Goal: Task Accomplishment & Management: Manage account settings

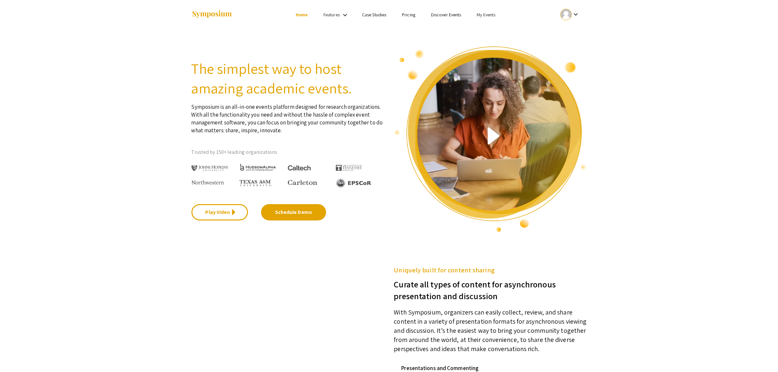
click at [480, 16] on link "My Events" at bounding box center [486, 15] width 19 height 6
click at [490, 14] on div at bounding box center [389, 186] width 778 height 372
click at [486, 14] on link "My Events" at bounding box center [486, 15] width 19 height 6
click at [484, 29] on button "Events I've organized" at bounding box center [496, 29] width 56 height 16
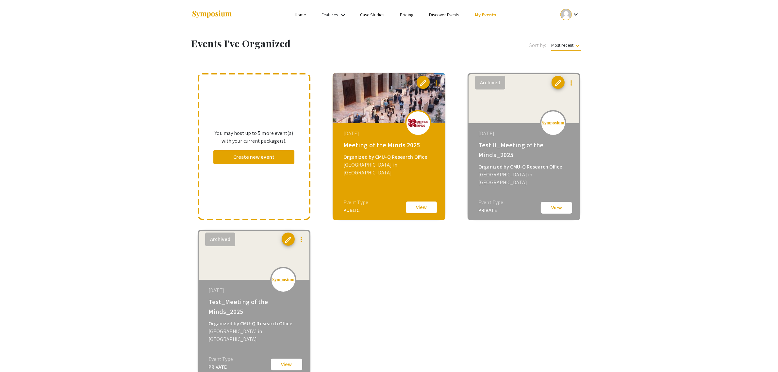
click at [413, 208] on button "View" at bounding box center [421, 208] width 33 height 14
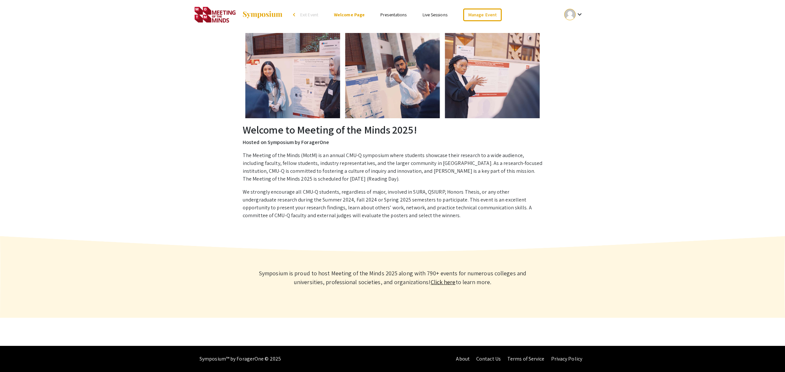
click at [218, 15] on img at bounding box center [215, 15] width 41 height 16
click at [475, 13] on link "Manage Event" at bounding box center [482, 15] width 39 height 13
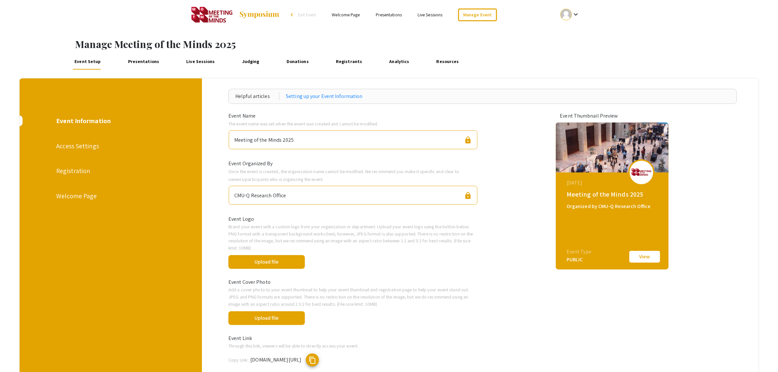
click at [139, 61] on link "Presentations" at bounding box center [143, 62] width 35 height 16
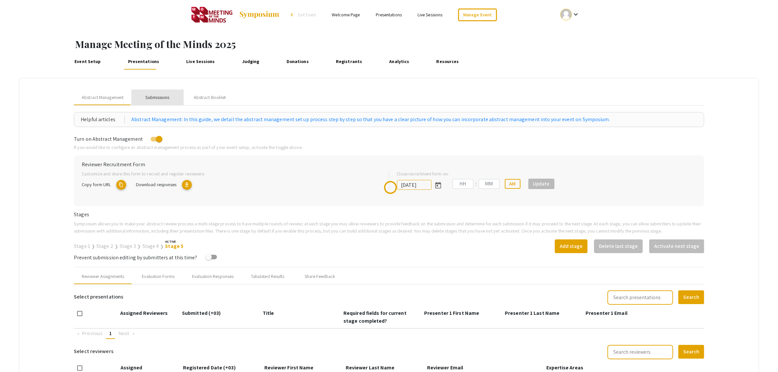
click at [156, 96] on div "Submissions" at bounding box center [158, 97] width 24 height 7
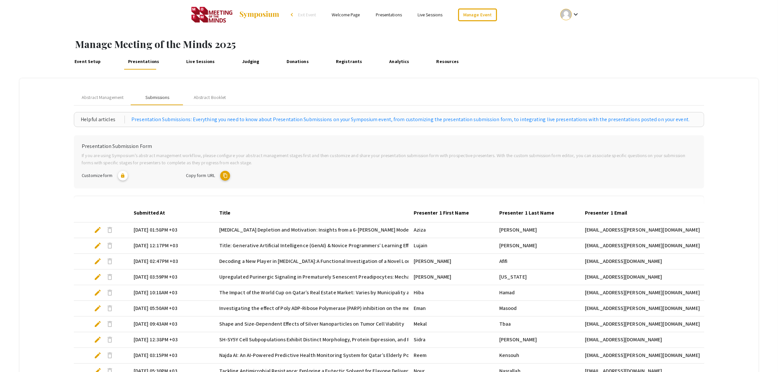
scroll to position [100, 0]
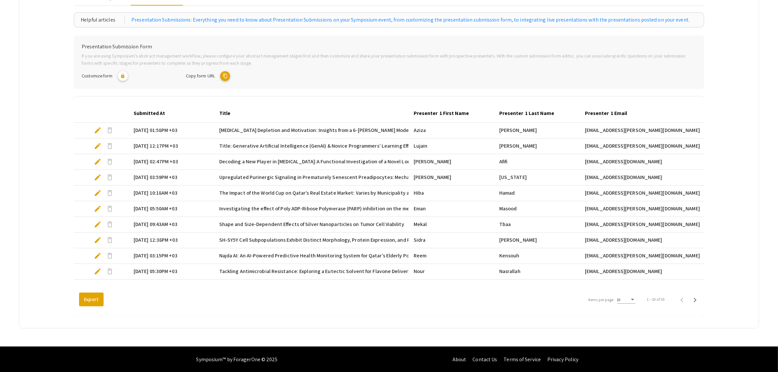
click at [166, 129] on mat-cell "[DATE] 01:58PM +03" at bounding box center [171, 131] width 86 height 16
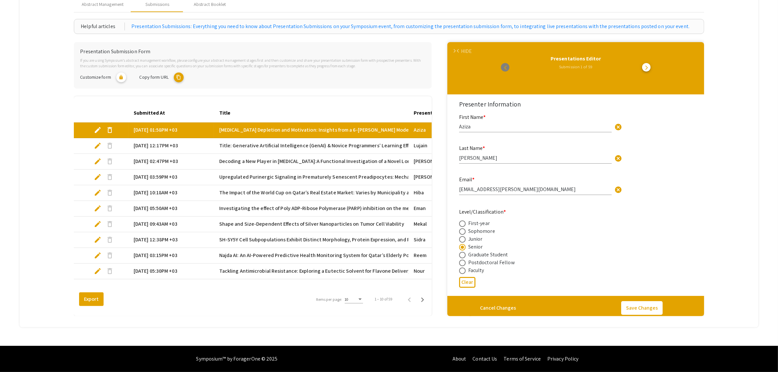
scroll to position [93, 0]
select select "custom"
type input "0"
select select "custom"
type input "1"
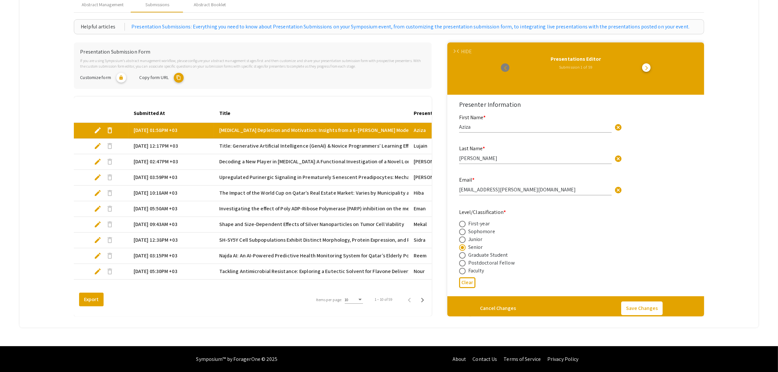
drag, startPoint x: 461, startPoint y: 102, endPoint x: 650, endPoint y: 135, distance: 191.3
click at [650, 135] on app-form-preview-presenter-fields "First Name * [PERSON_NAME] cancel This field is required. Last Name * [PERSON_N…" at bounding box center [575, 241] width 233 height 257
drag, startPoint x: 650, startPoint y: 135, endPoint x: 455, endPoint y: 106, distance: 196.7
click at [526, 111] on div "First Name * [PERSON_NAME]" at bounding box center [535, 120] width 153 height 25
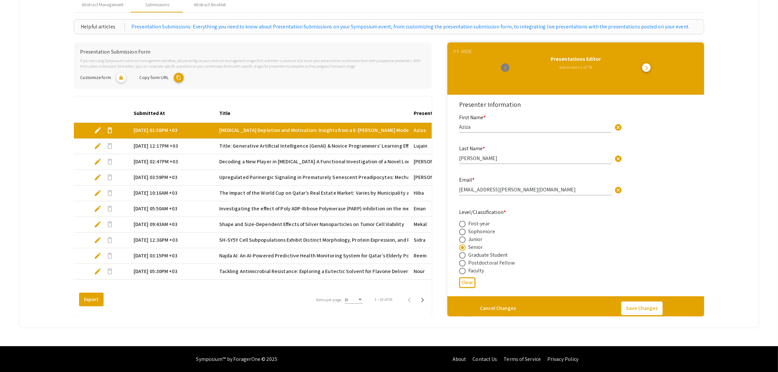
drag, startPoint x: 530, startPoint y: 133, endPoint x: 625, endPoint y: 184, distance: 107.8
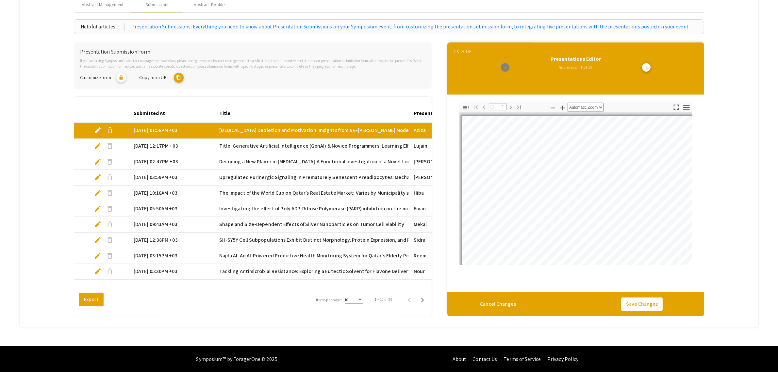
select select "auto"
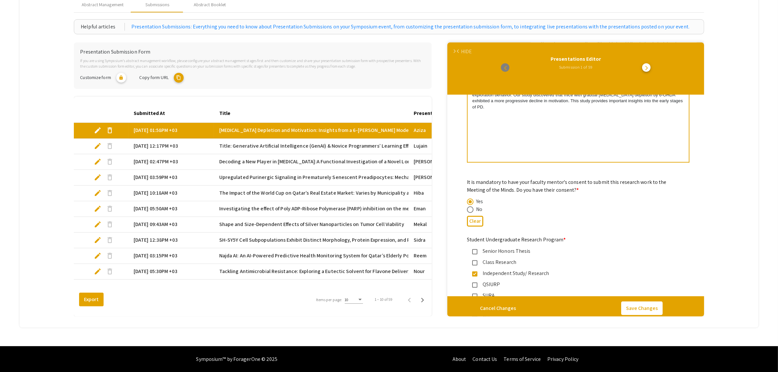
scroll to position [0, 0]
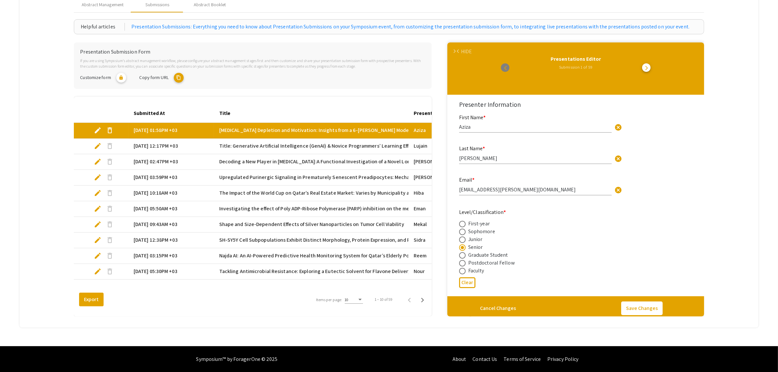
drag, startPoint x: 491, startPoint y: 233, endPoint x: 459, endPoint y: 57, distance: 179.2
click at [459, 57] on div "arrow_forward_ios arrow_back_ios HIDE Presentations Editor Submission 1 of 59 a…" at bounding box center [576, 180] width 257 height 274
copy div "Loremipsumdol Sitame Consectetu 7 ad 50 elits_doei_tem incid_utlabor_etd Magnaa…"
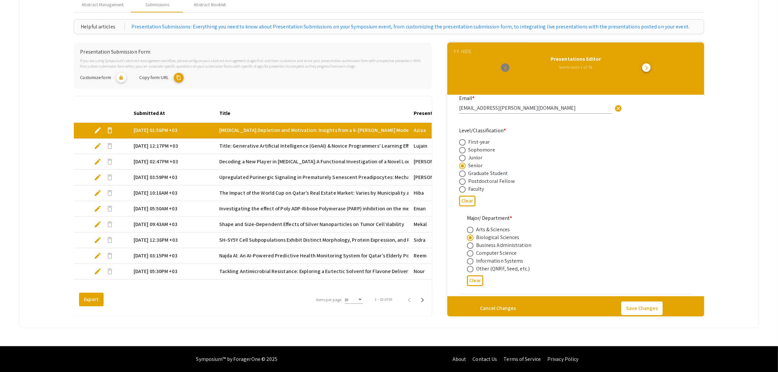
scroll to position [123, 0]
